Goal: Task Accomplishment & Management: Manage account settings

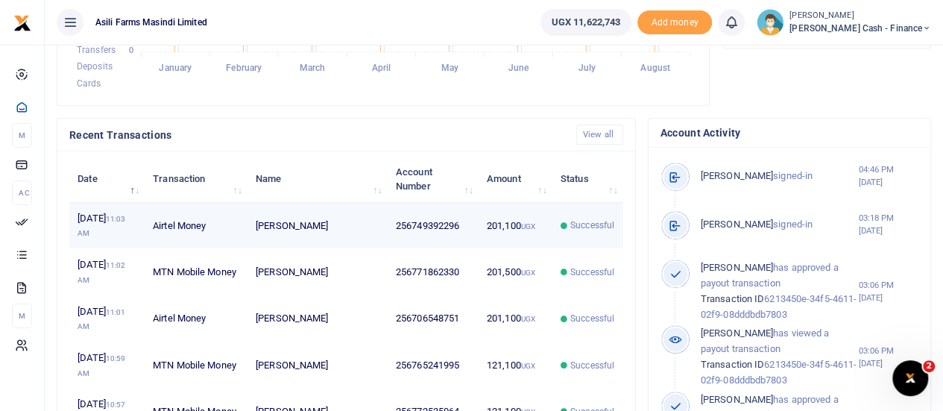
scroll to position [447, 0]
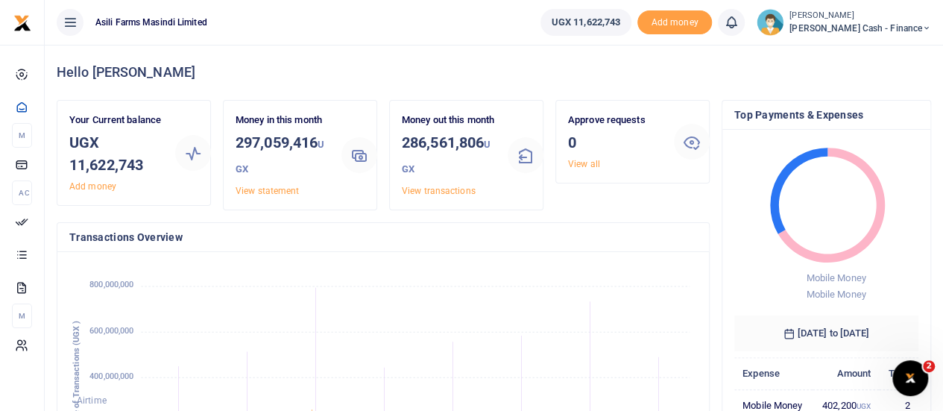
click at [887, 22] on span "[PERSON_NAME] Cash - Finance" at bounding box center [860, 28] width 142 height 13
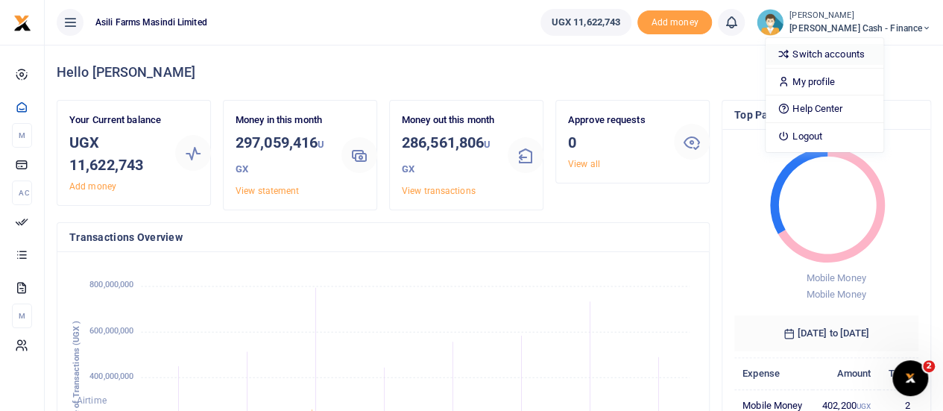
click at [880, 48] on link "Switch accounts" at bounding box center [824, 54] width 118 height 21
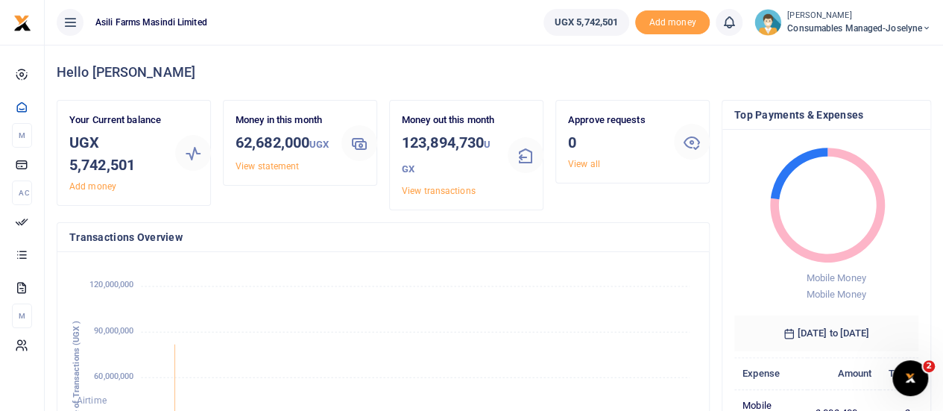
click at [903, 22] on span "Consumables managed-Joselyne" at bounding box center [859, 28] width 144 height 13
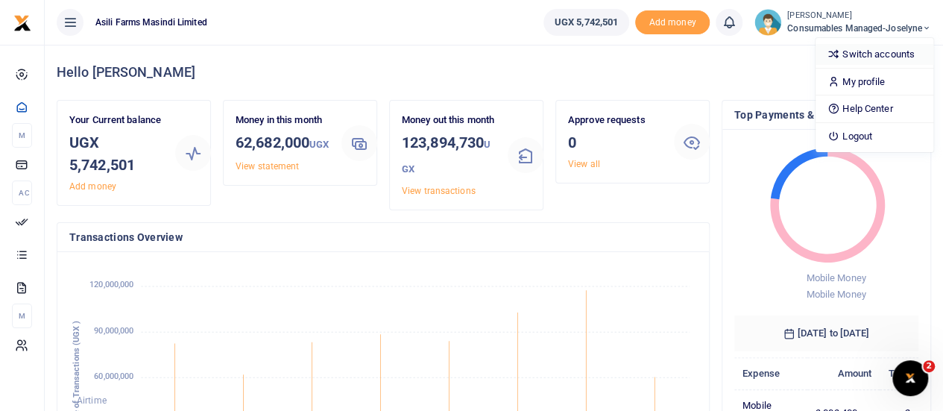
click at [884, 53] on link "Switch accounts" at bounding box center [874, 54] width 118 height 21
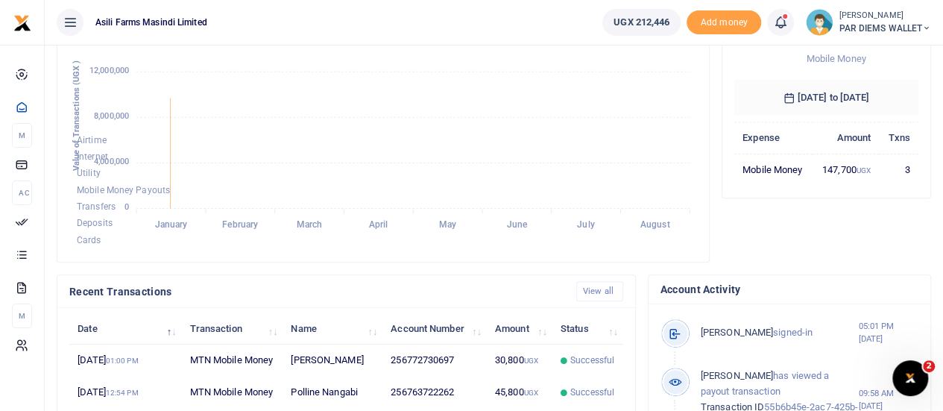
scroll to position [373, 0]
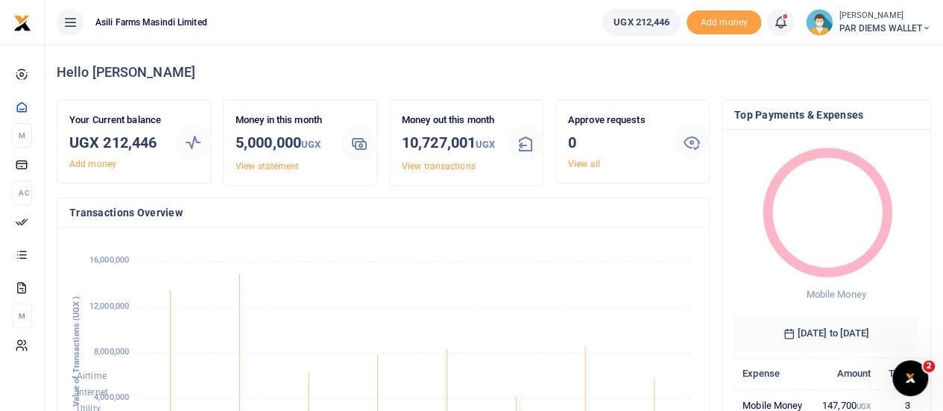
click at [917, 25] on span "PAR DIEMS WALLET" at bounding box center [885, 28] width 92 height 13
click at [865, 49] on link "Switch accounts" at bounding box center [873, 54] width 118 height 21
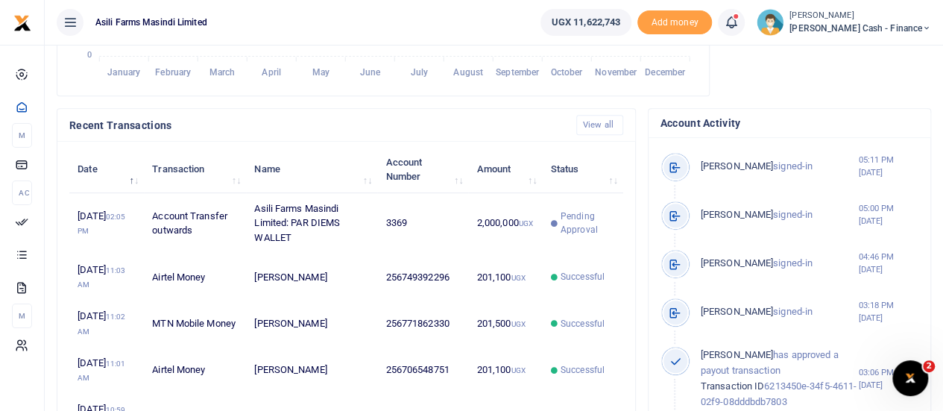
scroll to position [447, 0]
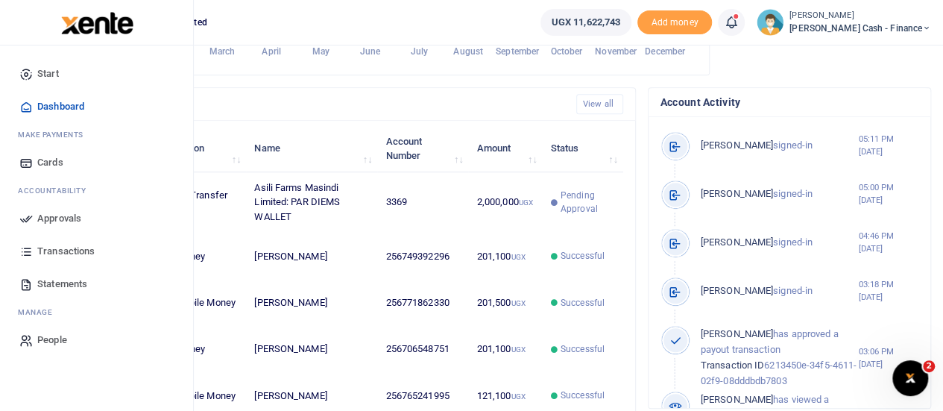
click at [4, 218] on div "Start Dashboard M ake Payments Cards Ac countability Approvals Transactions Sta…" at bounding box center [96, 206] width 193 height 323
click at [37, 218] on span "Approvals" at bounding box center [59, 218] width 44 height 15
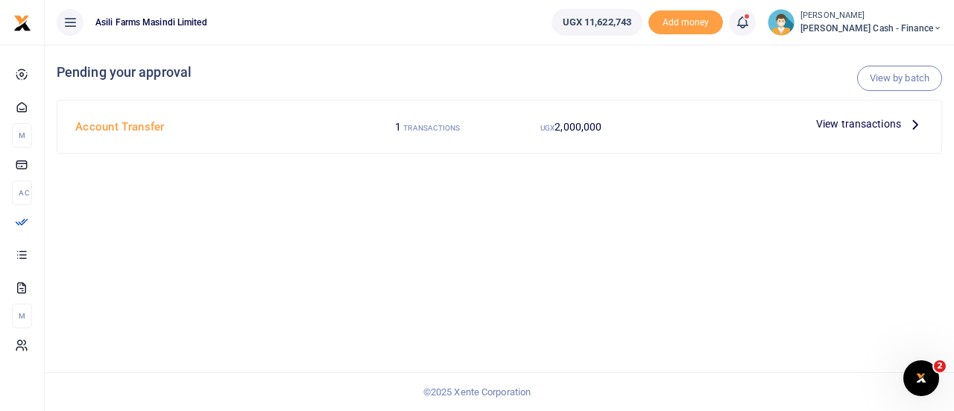
click at [905, 121] on p "View transactions" at bounding box center [869, 124] width 107 height 16
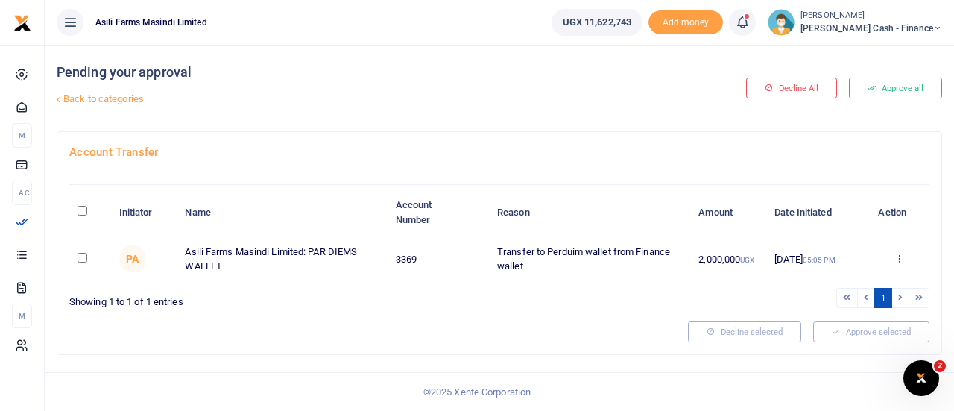
click at [80, 212] on input "\a \a : activate to sort column descending" at bounding box center [83, 211] width 10 height 10
checkbox input "true"
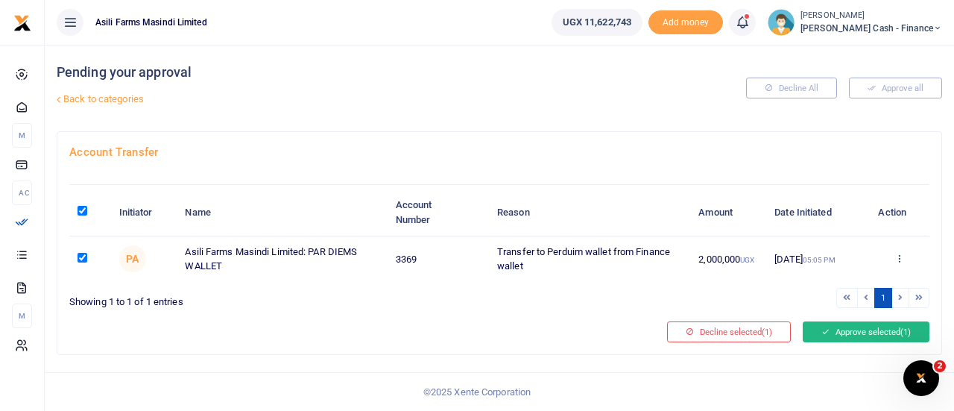
click at [867, 323] on button "Approve selected (1)" at bounding box center [866, 331] width 127 height 21
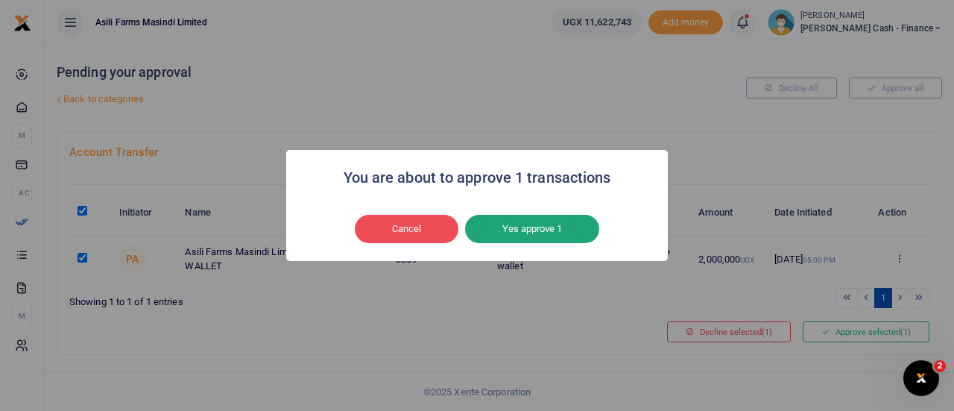
click at [550, 233] on button "Yes approve 1" at bounding box center [532, 229] width 134 height 28
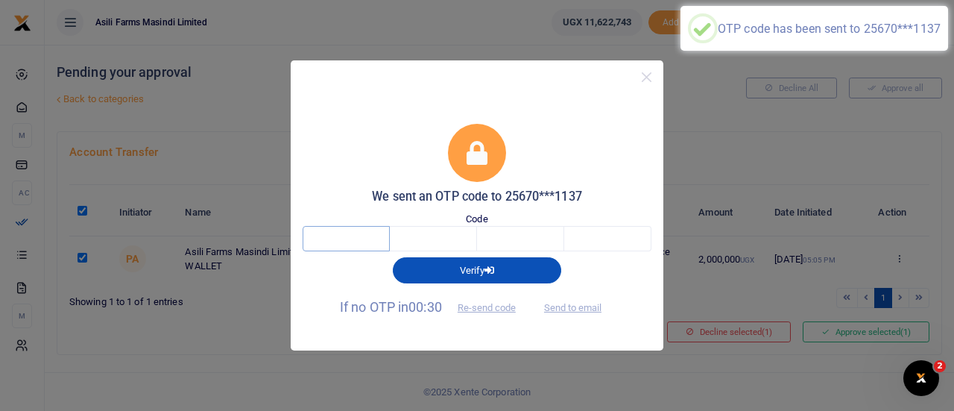
click at [366, 244] on input "text" at bounding box center [346, 238] width 87 height 25
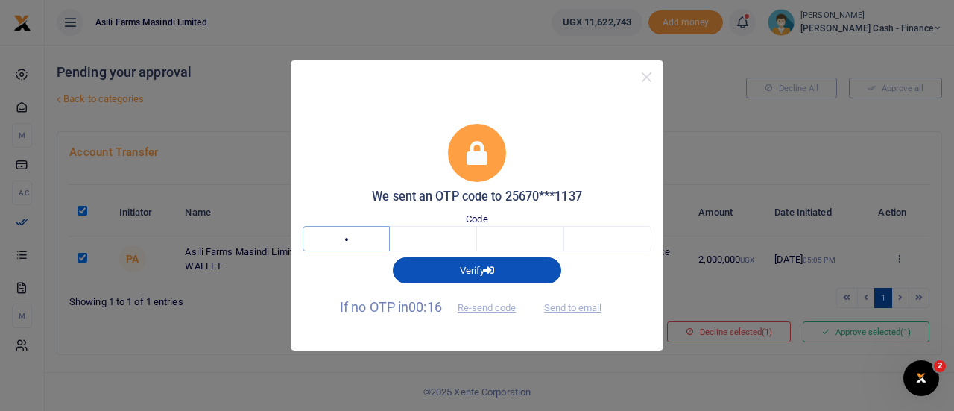
type input "9"
type input "7"
type input "6"
type input "7"
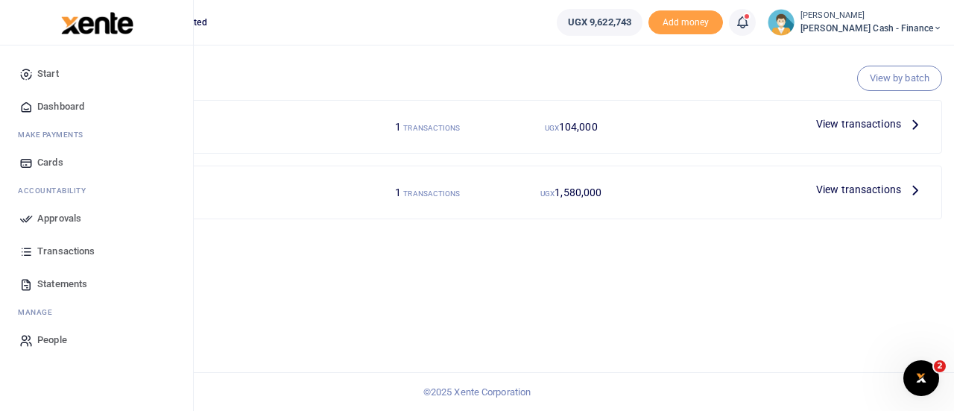
click at [60, 99] on span "Dashboard" at bounding box center [60, 106] width 47 height 15
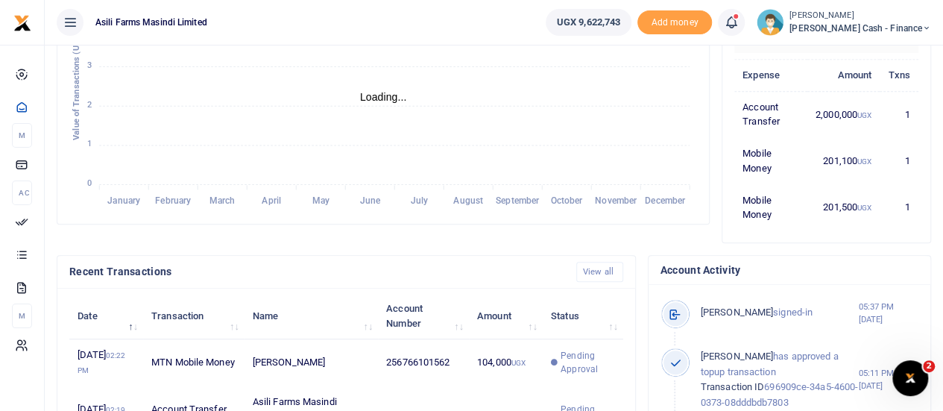
scroll to position [447, 0]
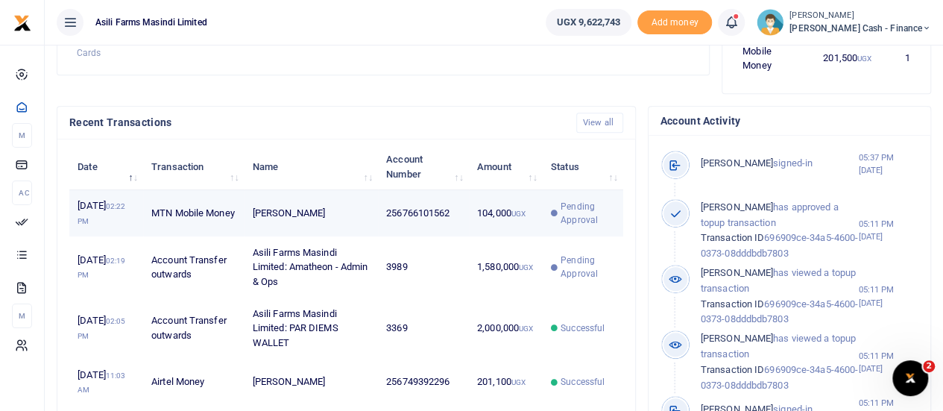
click at [482, 206] on td "104,000 UGX" at bounding box center [506, 213] width 74 height 46
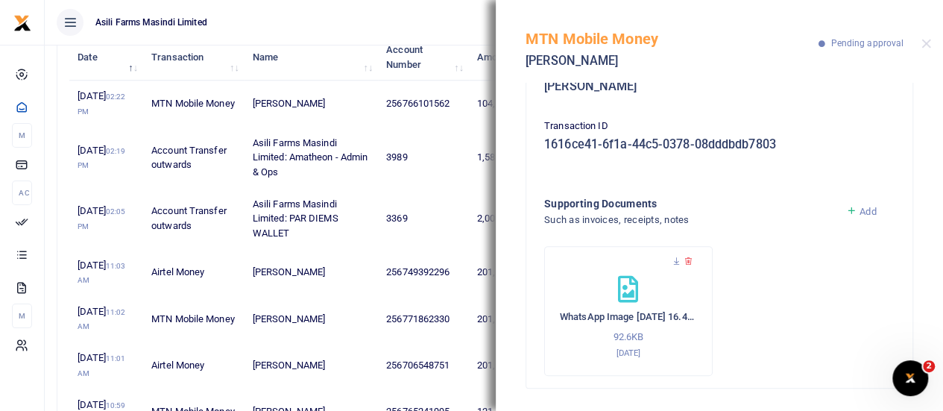
scroll to position [678, 0]
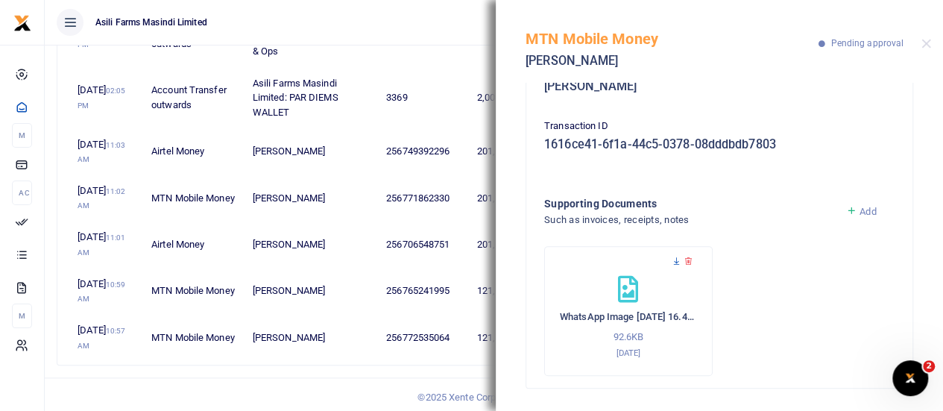
click at [674, 260] on icon at bounding box center [677, 261] width 10 height 10
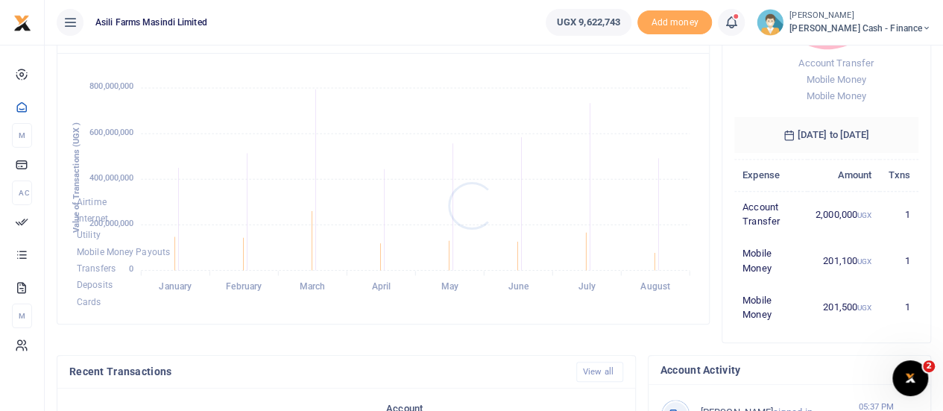
scroll to position [379, 0]
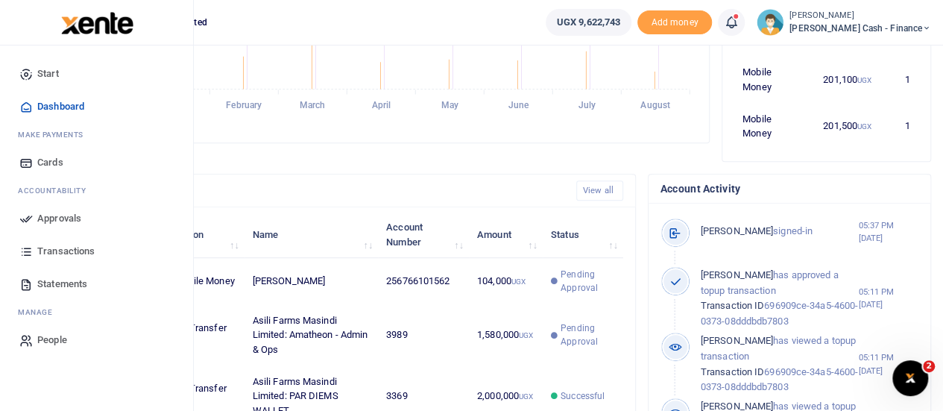
click at [42, 211] on span "Approvals" at bounding box center [59, 218] width 44 height 15
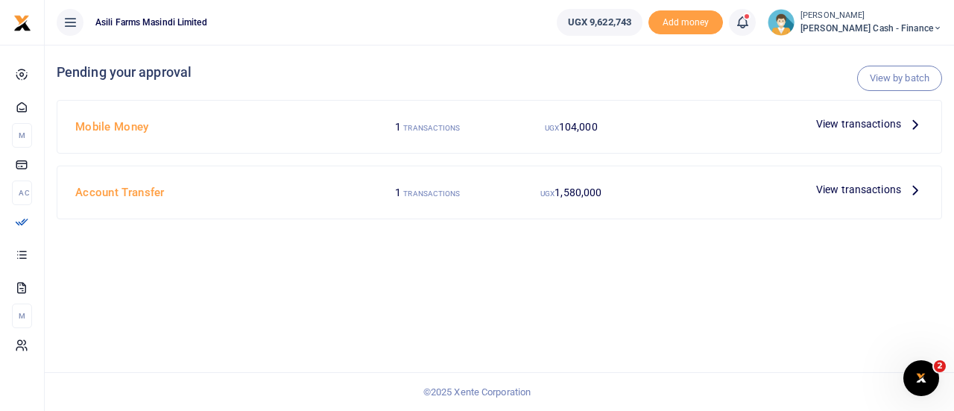
click at [897, 120] on span "View transactions" at bounding box center [858, 124] width 85 height 16
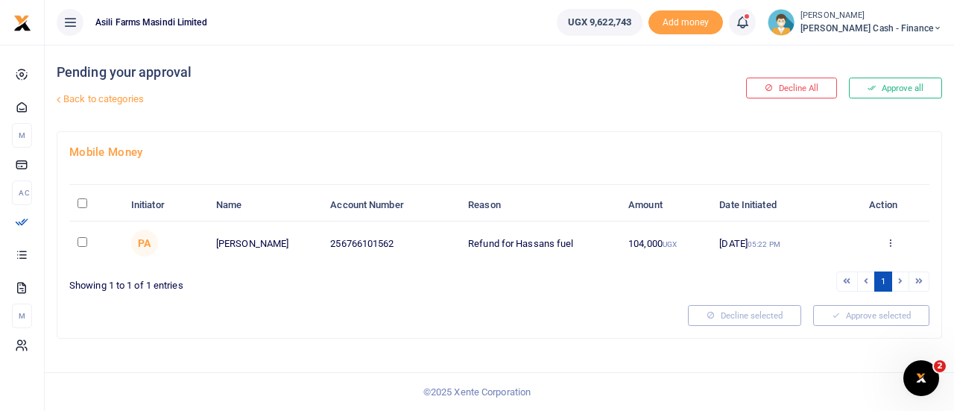
click at [79, 197] on th "\a \a : activate to sort column descending" at bounding box center [96, 205] width 54 height 32
click at [80, 202] on input "\a \a : activate to sort column descending" at bounding box center [83, 203] width 10 height 10
checkbox input "true"
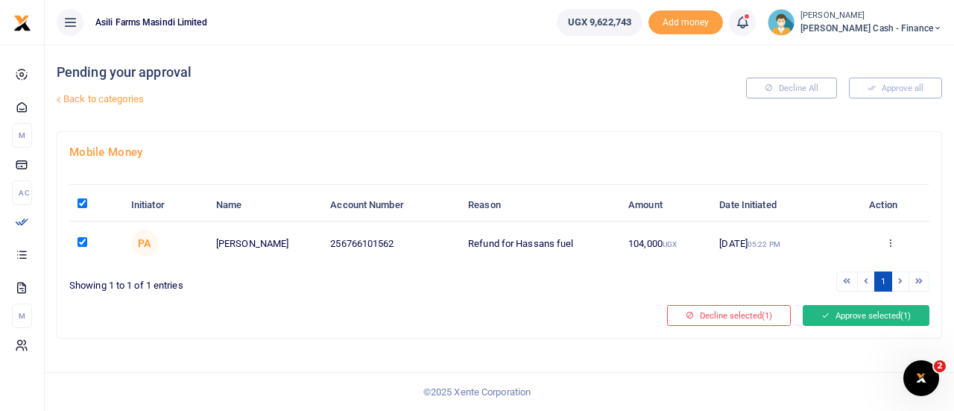
click at [885, 313] on button "Approve selected (1)" at bounding box center [866, 315] width 127 height 21
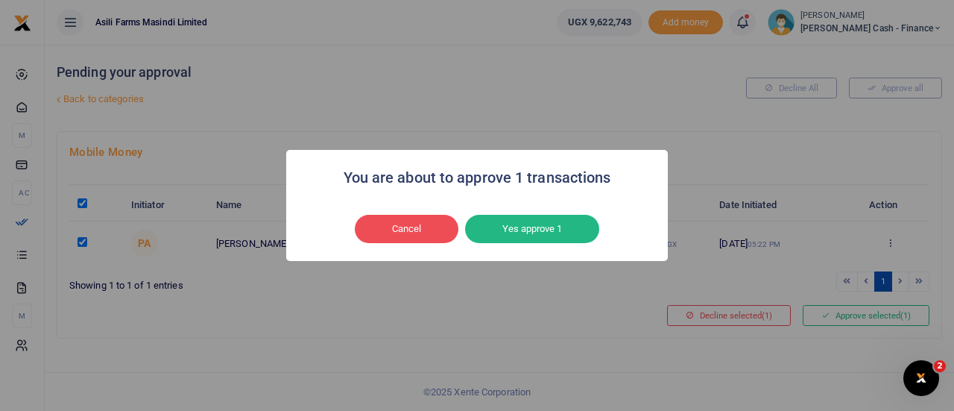
click at [520, 234] on button "Yes approve 1" at bounding box center [532, 229] width 134 height 28
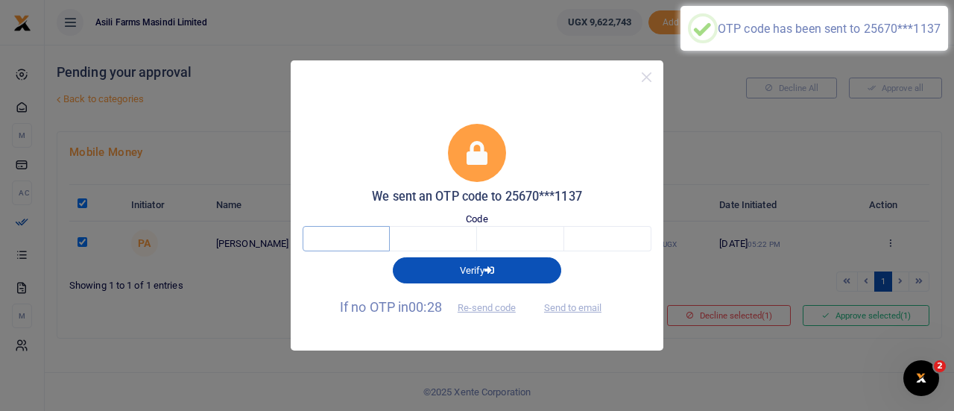
click at [322, 236] on input "text" at bounding box center [346, 238] width 87 height 25
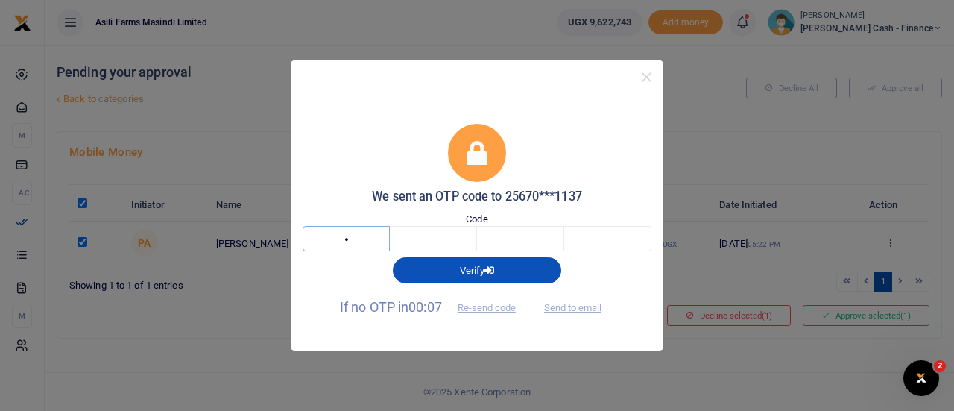
type input "6"
type input "8"
type input "3"
type input "0"
